Goal: Obtain resource: Download file/media

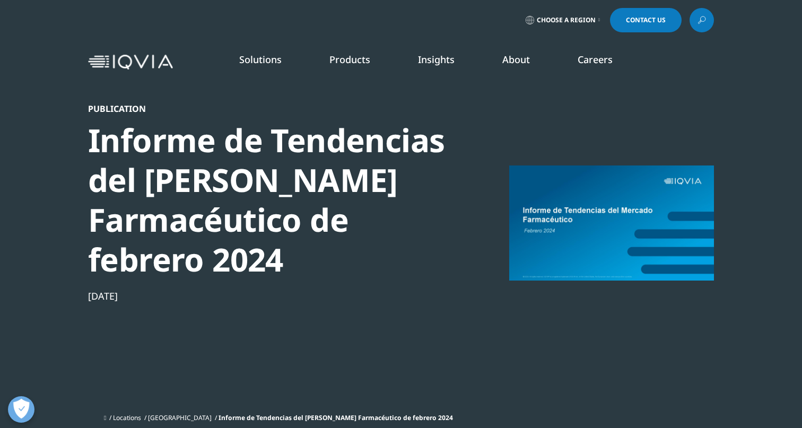
scroll to position [538, 626]
click at [607, 207] on div at bounding box center [611, 222] width 205 height 239
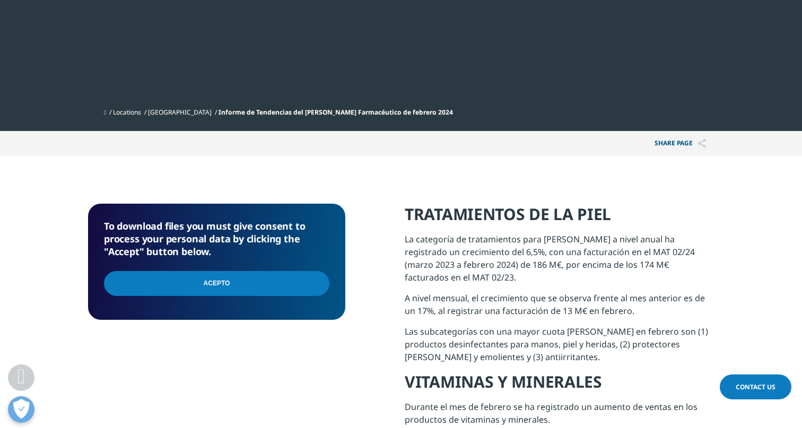
scroll to position [306, 0]
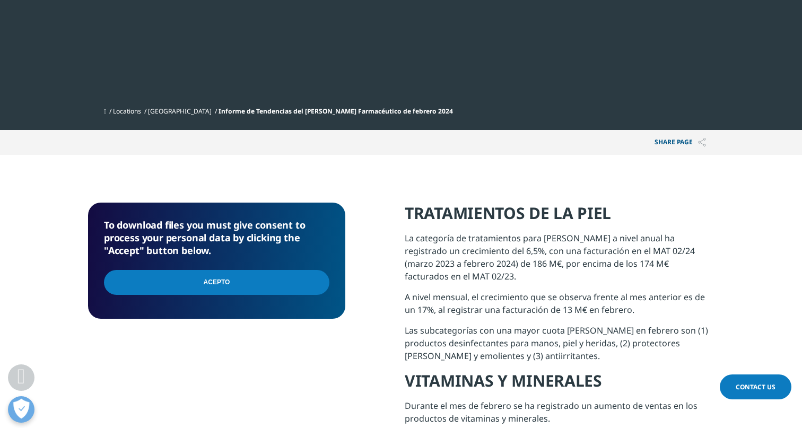
click at [186, 291] on input "Acepto" at bounding box center [216, 282] width 225 height 25
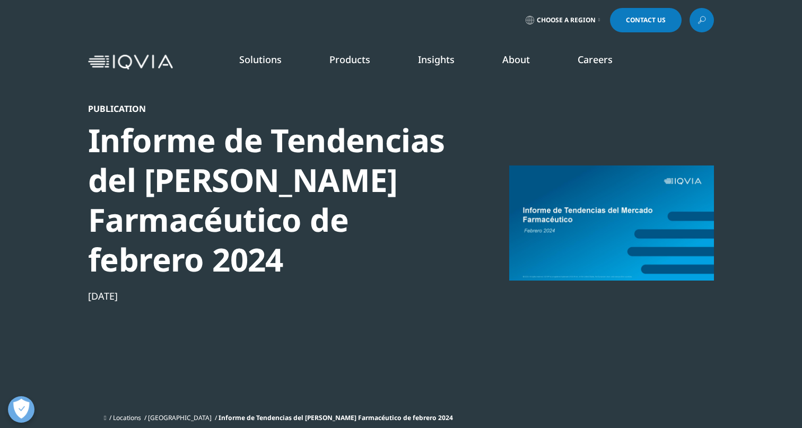
click at [565, 229] on div at bounding box center [611, 222] width 205 height 239
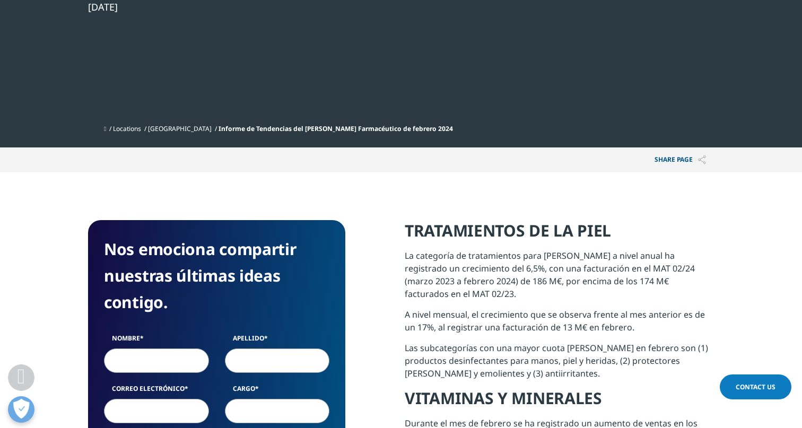
scroll to position [153, 0]
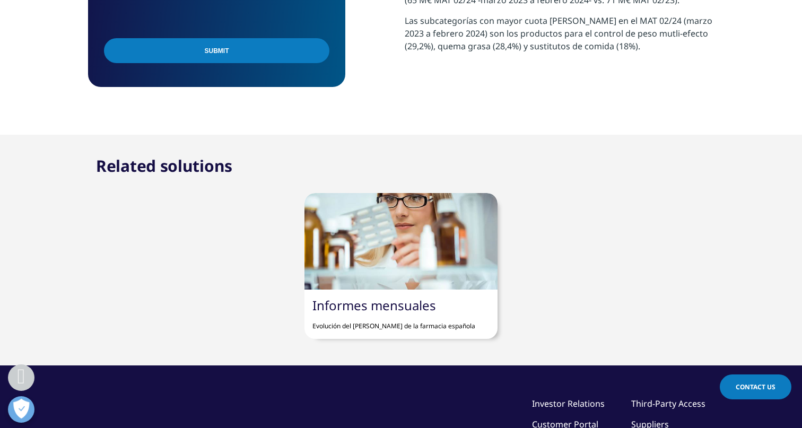
scroll to position [963, 0]
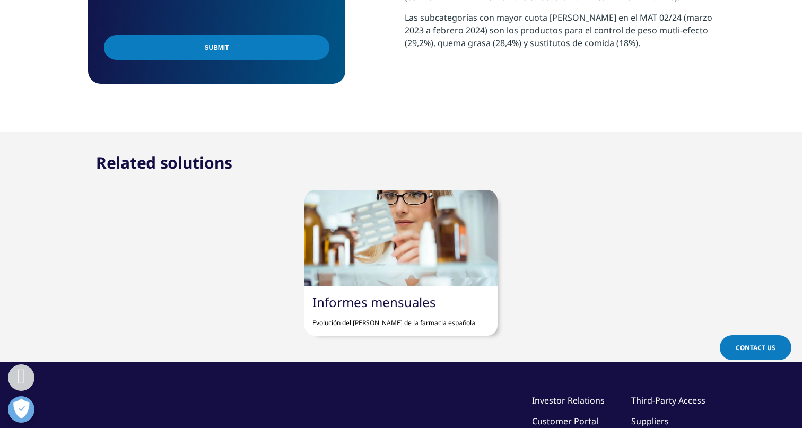
click at [413, 261] on div at bounding box center [400, 238] width 192 height 97
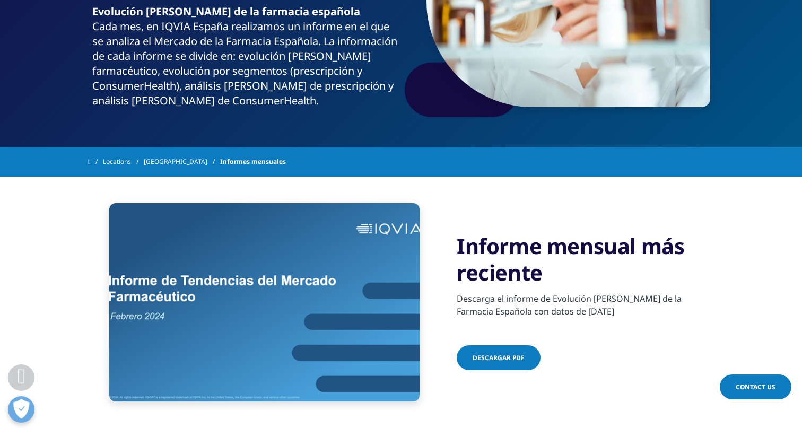
scroll to position [215, 0]
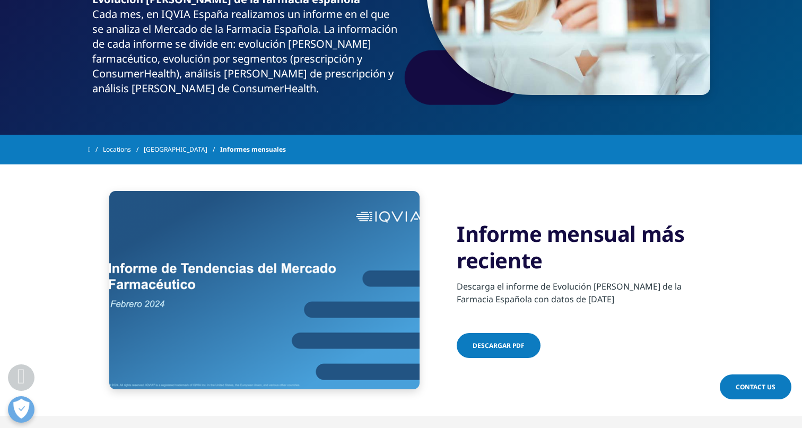
click at [481, 341] on span "Descargar pdf" at bounding box center [498, 345] width 52 height 9
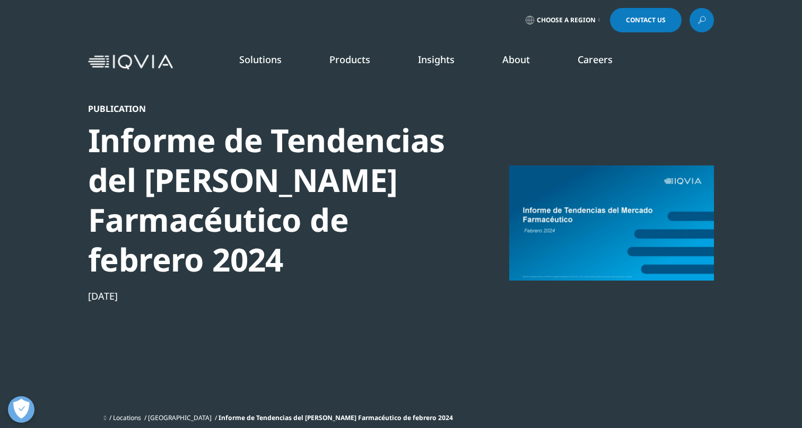
scroll to position [538, 626]
click at [19, 418] on button "Abrir preferencias" at bounding box center [21, 409] width 27 height 27
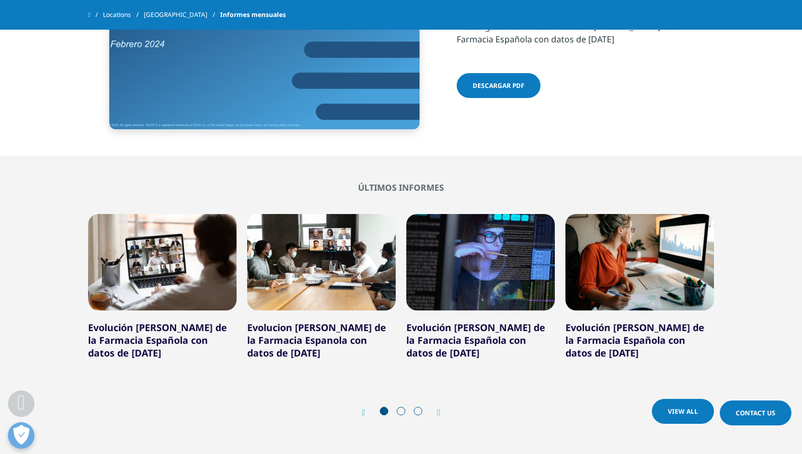
scroll to position [489, 0]
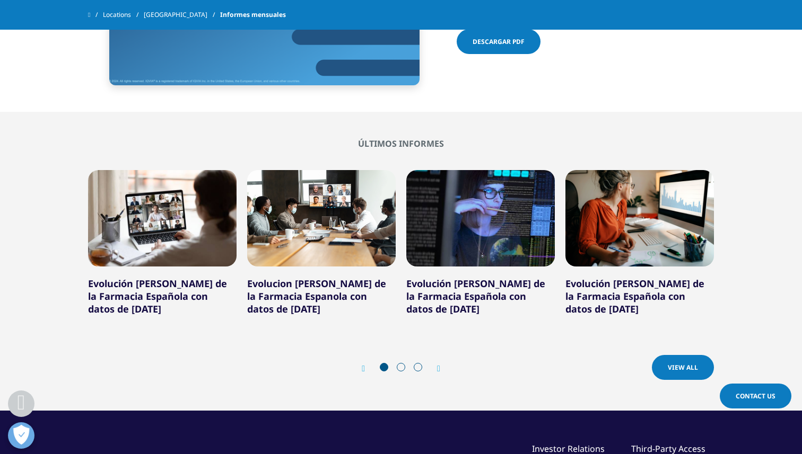
click at [499, 41] on span "Descargar pdf" at bounding box center [498, 41] width 52 height 9
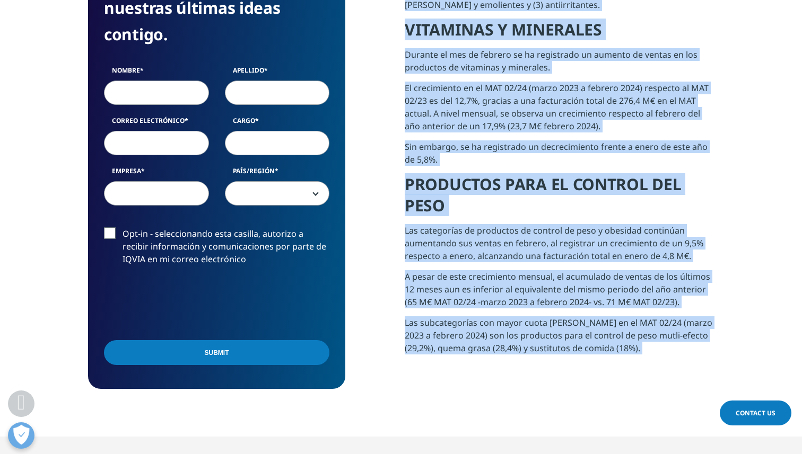
scroll to position [711, 0]
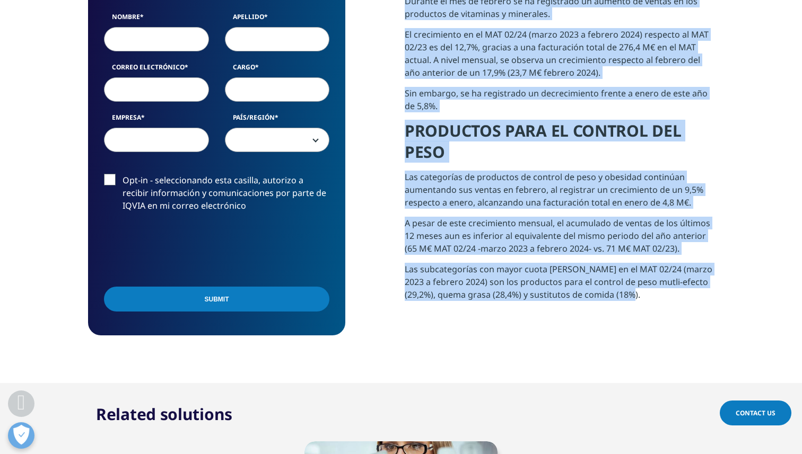
drag, startPoint x: 402, startPoint y: 98, endPoint x: 642, endPoint y: 299, distance: 313.1
click at [642, 299] on div "Nos emociona compartir nuestras últimas ideas contigo. Nombre Apellido Correo e…" at bounding box center [401, 67] width 626 height 538
copy div "LOREMIPSUMDO SI AM CONS Ad elitseddo ei temporincidi utla et dolo m aliqu enima…"
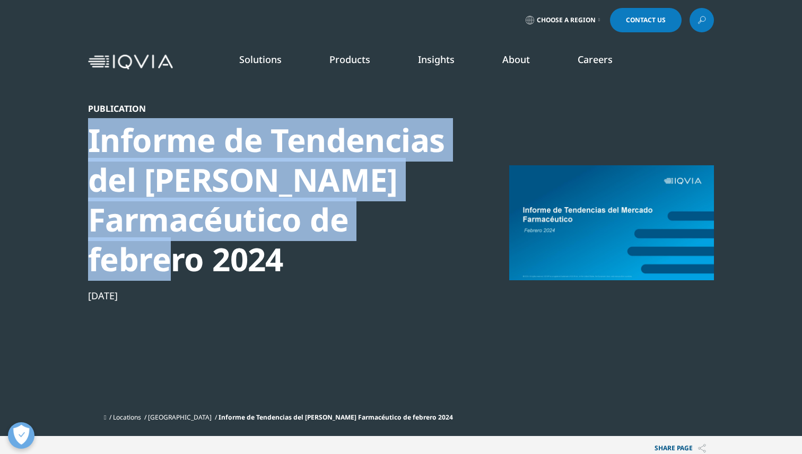
drag, startPoint x: 273, startPoint y: 274, endPoint x: 76, endPoint y: 125, distance: 246.8
click at [76, 125] on section "Publication Informe de Tendencias del [PERSON_NAME] Farmacéutico de febrero [DA…" at bounding box center [401, 218] width 802 height 436
copy div "Informe de Tendencias del [PERSON_NAME] Farmacéutico de febrero 202"
